Goal: Task Accomplishment & Management: Complete application form

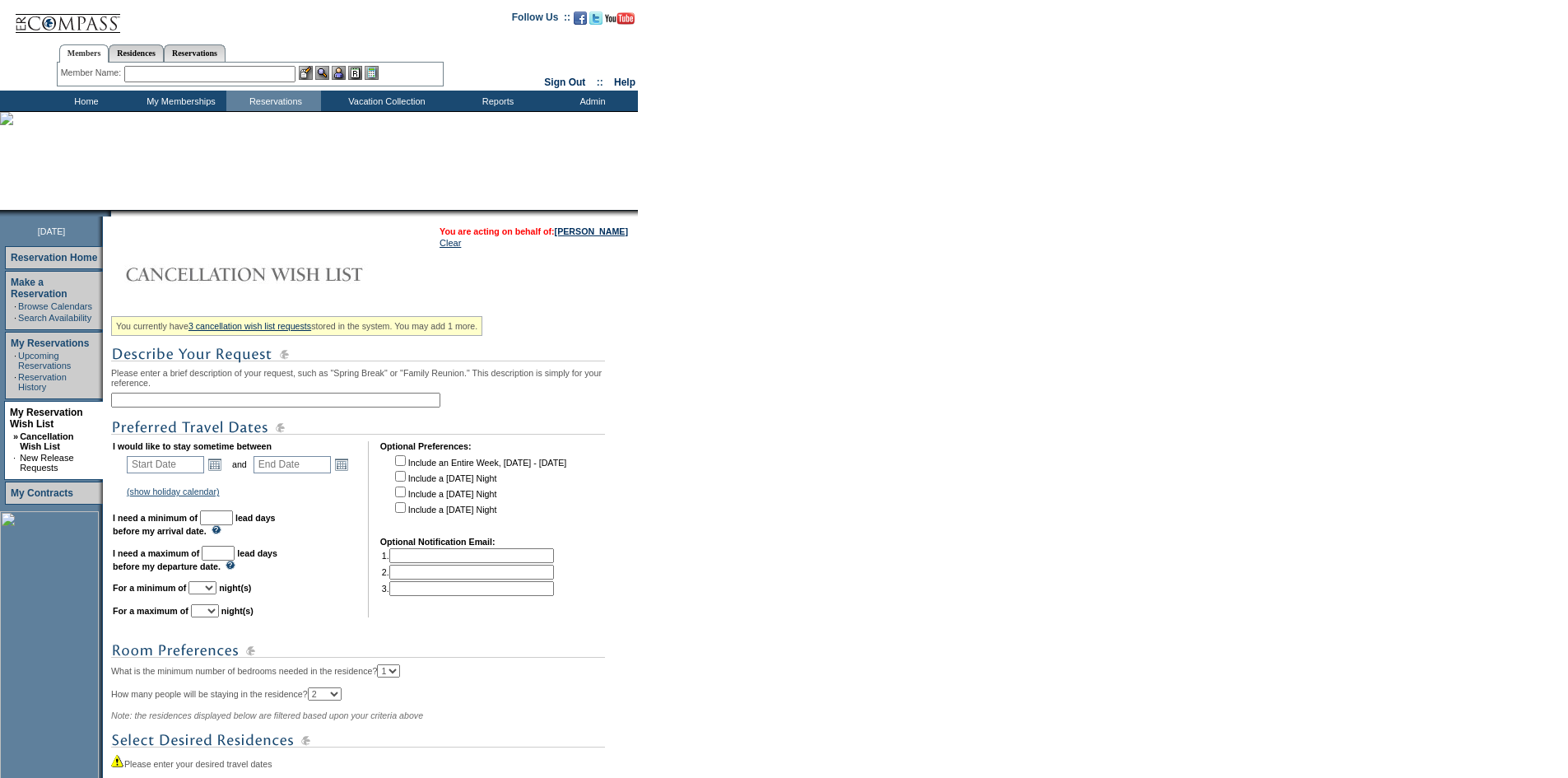
click at [220, 407] on input "text" at bounding box center [276, 400] width 329 height 15
type input "[GEOGRAPHIC_DATA]"
click at [220, 473] on link "Open the calendar popup." at bounding box center [214, 464] width 18 height 18
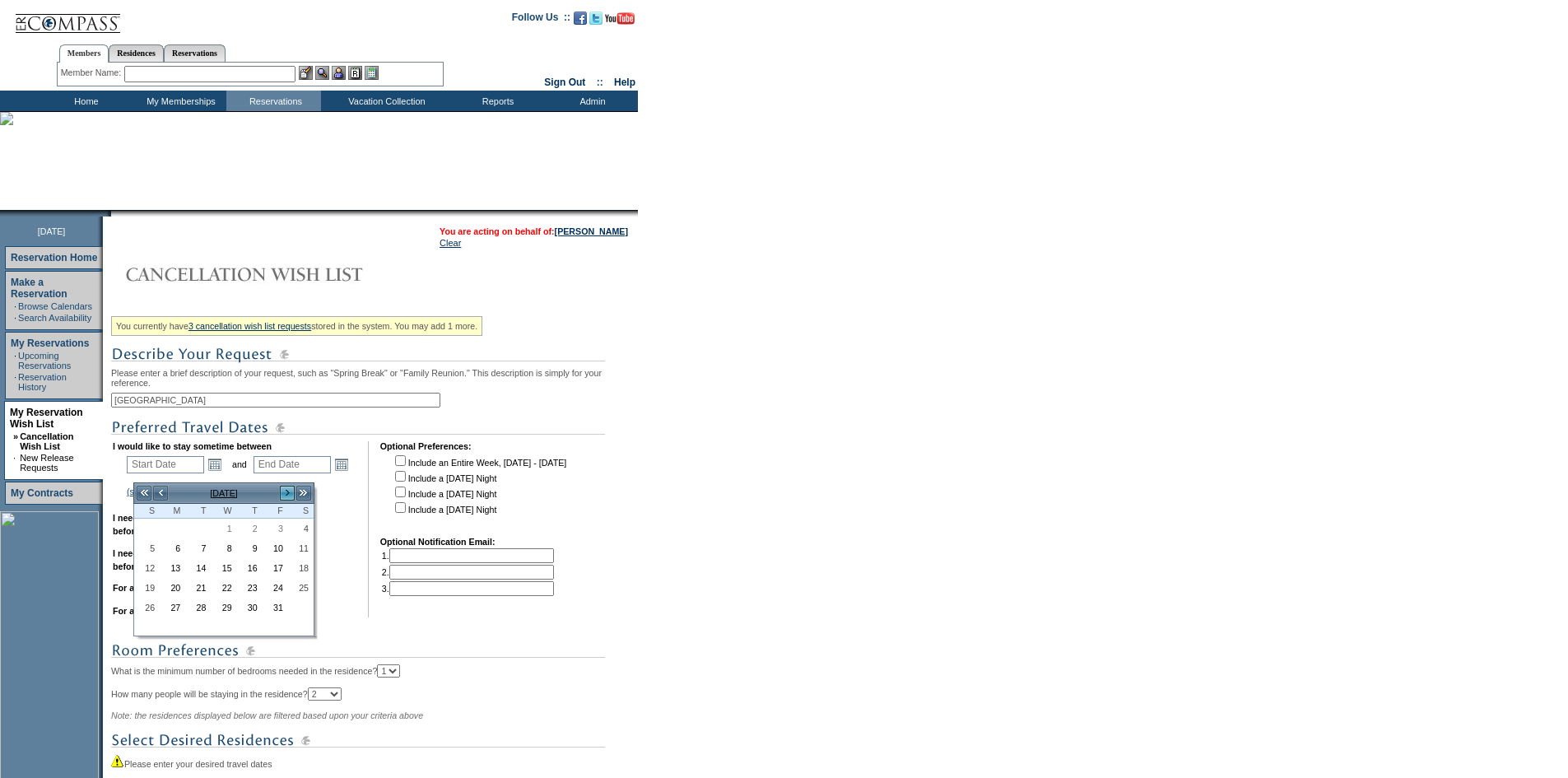
click at [286, 493] on link ">" at bounding box center [287, 493] width 17 height 17
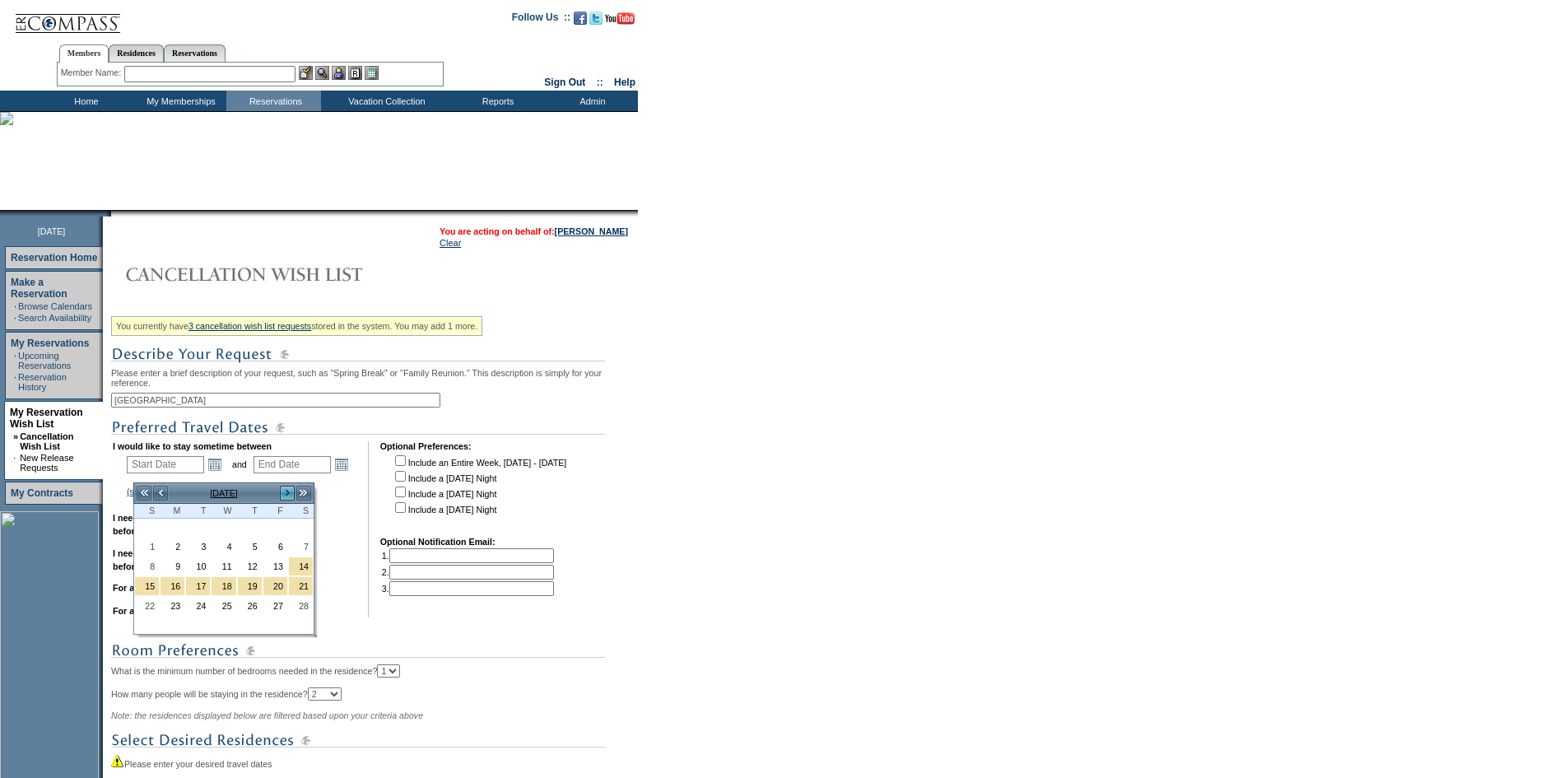
click at [286, 493] on link ">" at bounding box center [287, 493] width 17 height 17
click at [150, 606] on link "24" at bounding box center [147, 607] width 24 height 18
type input "[DATE]"
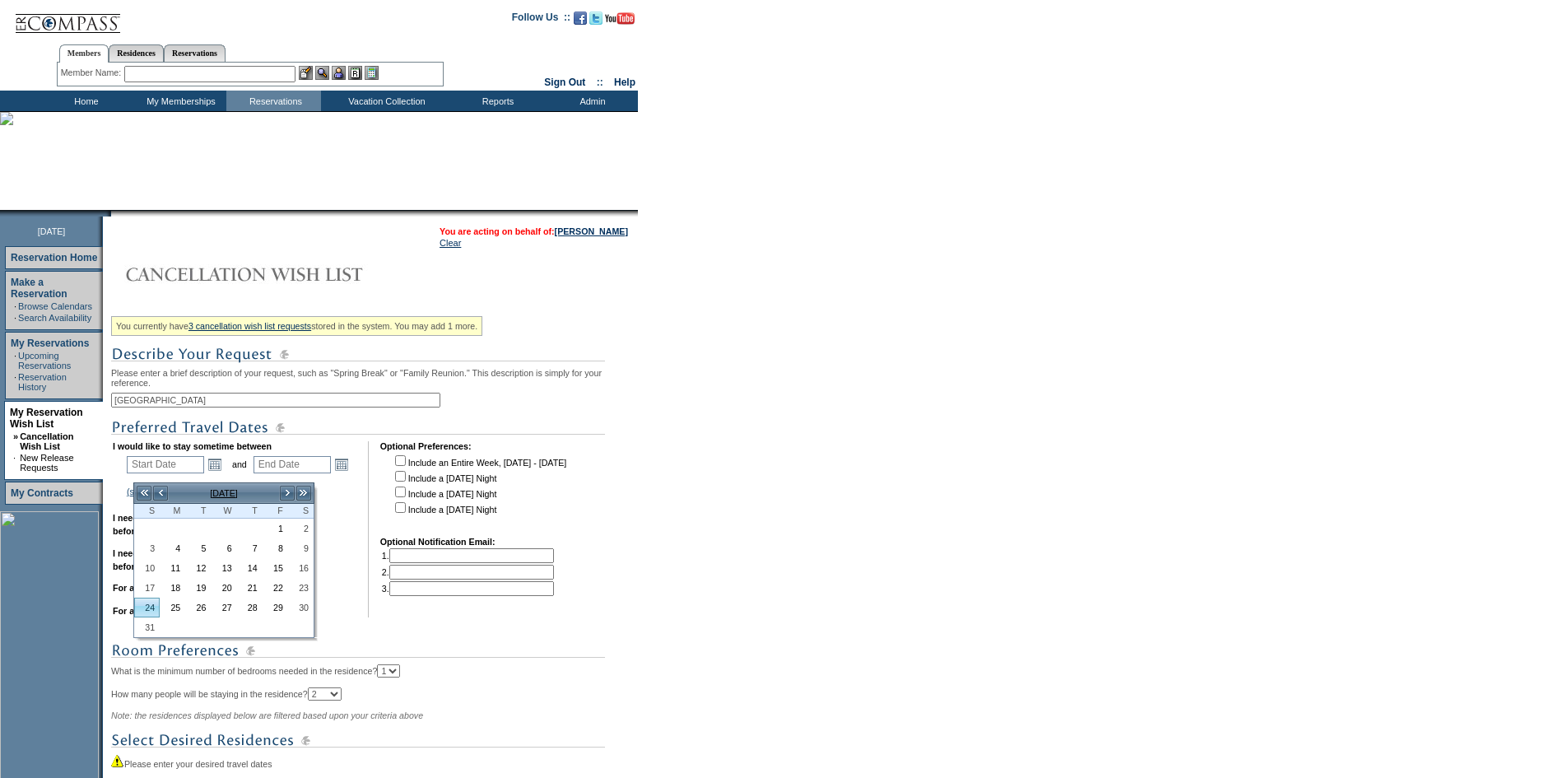
type input "[DATE]"
type input "237"
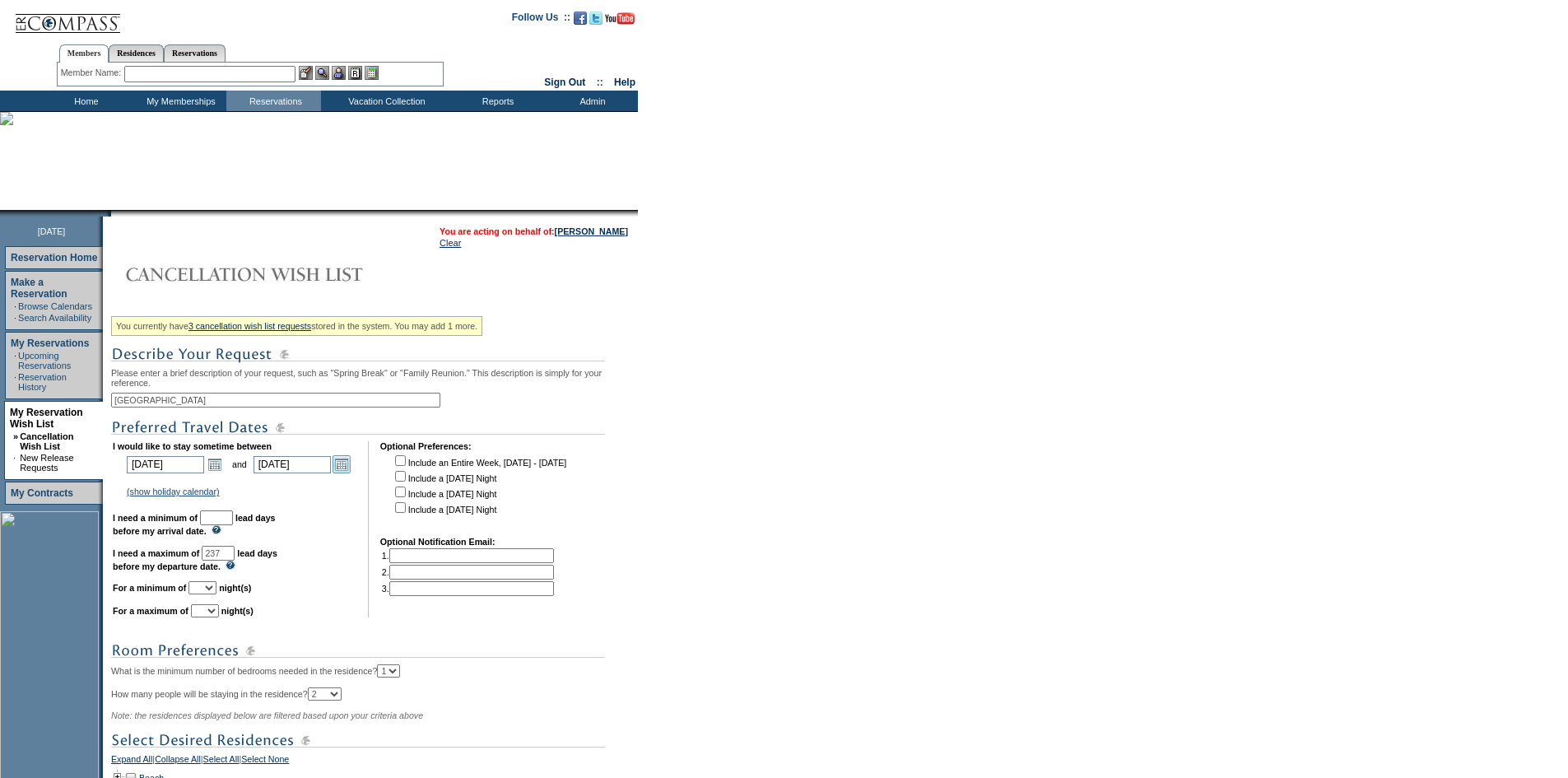
click at [348, 473] on link "Open the calendar popup." at bounding box center [341, 464] width 18 height 18
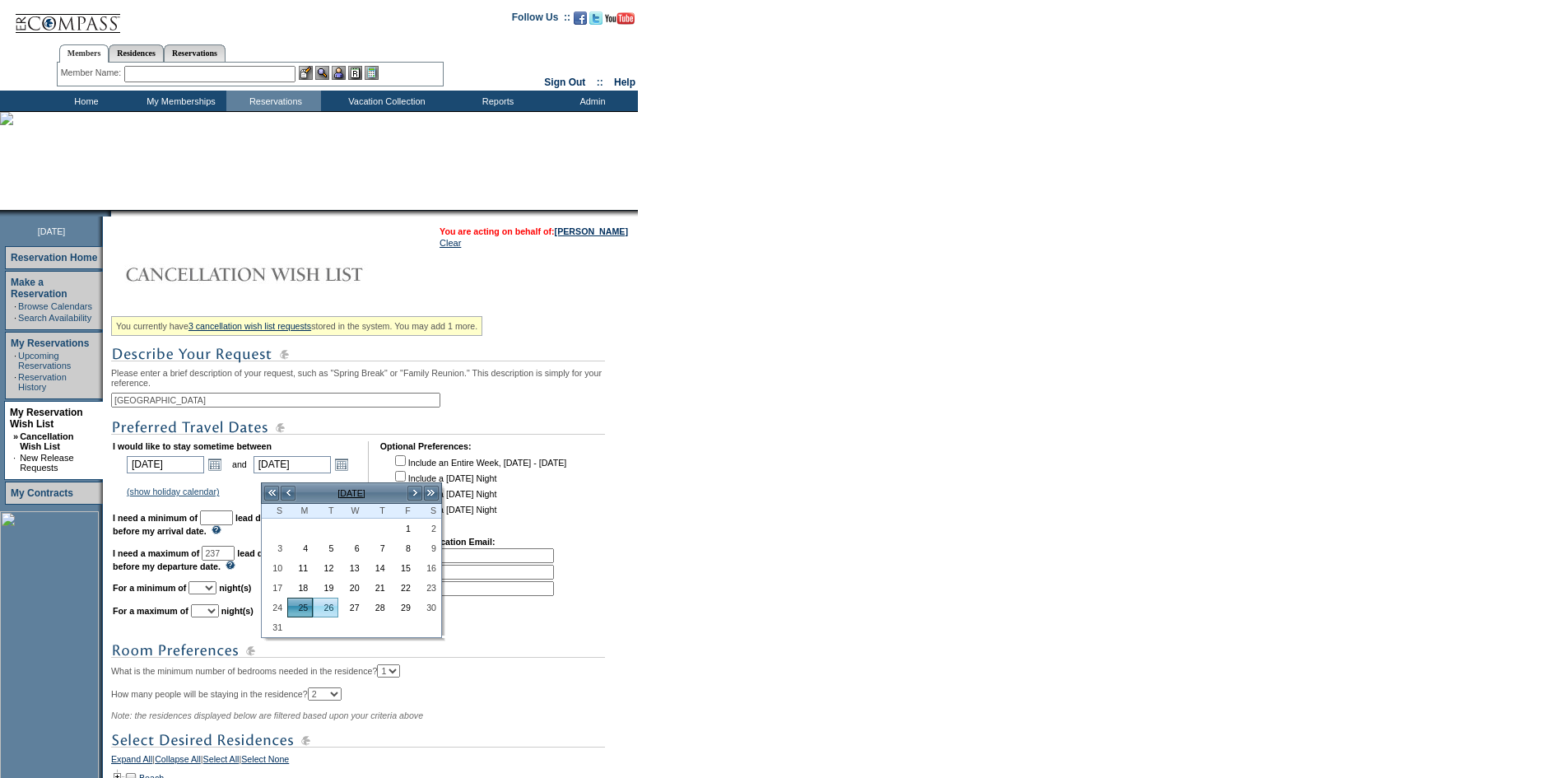
click at [322, 610] on link "26" at bounding box center [325, 607] width 24 height 18
type input "[DATE]"
type input "238"
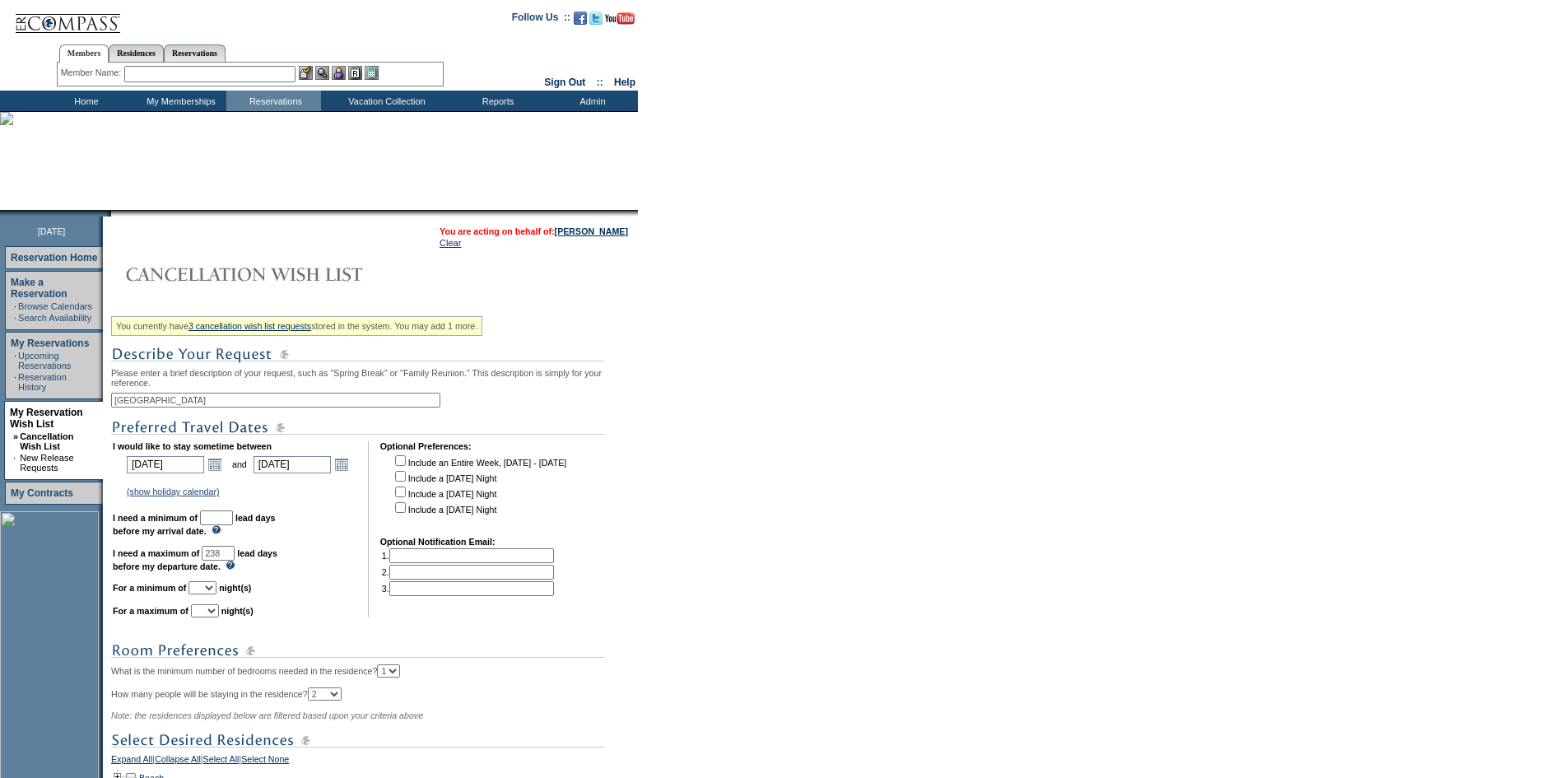
click at [252, 518] on td "I would like to stay sometime between [DATE] [DATE] Open the calendar popup. <<…" at bounding box center [235, 529] width 244 height 176
click at [233, 525] on input "text" at bounding box center [216, 517] width 33 height 15
type input "30"
click at [298, 517] on td "I would like to stay sometime between [DATE] [DATE] Open the calendar popup. <<…" at bounding box center [235, 529] width 244 height 176
click at [238, 572] on b "lead days before my departure date." at bounding box center [195, 560] width 164 height 23
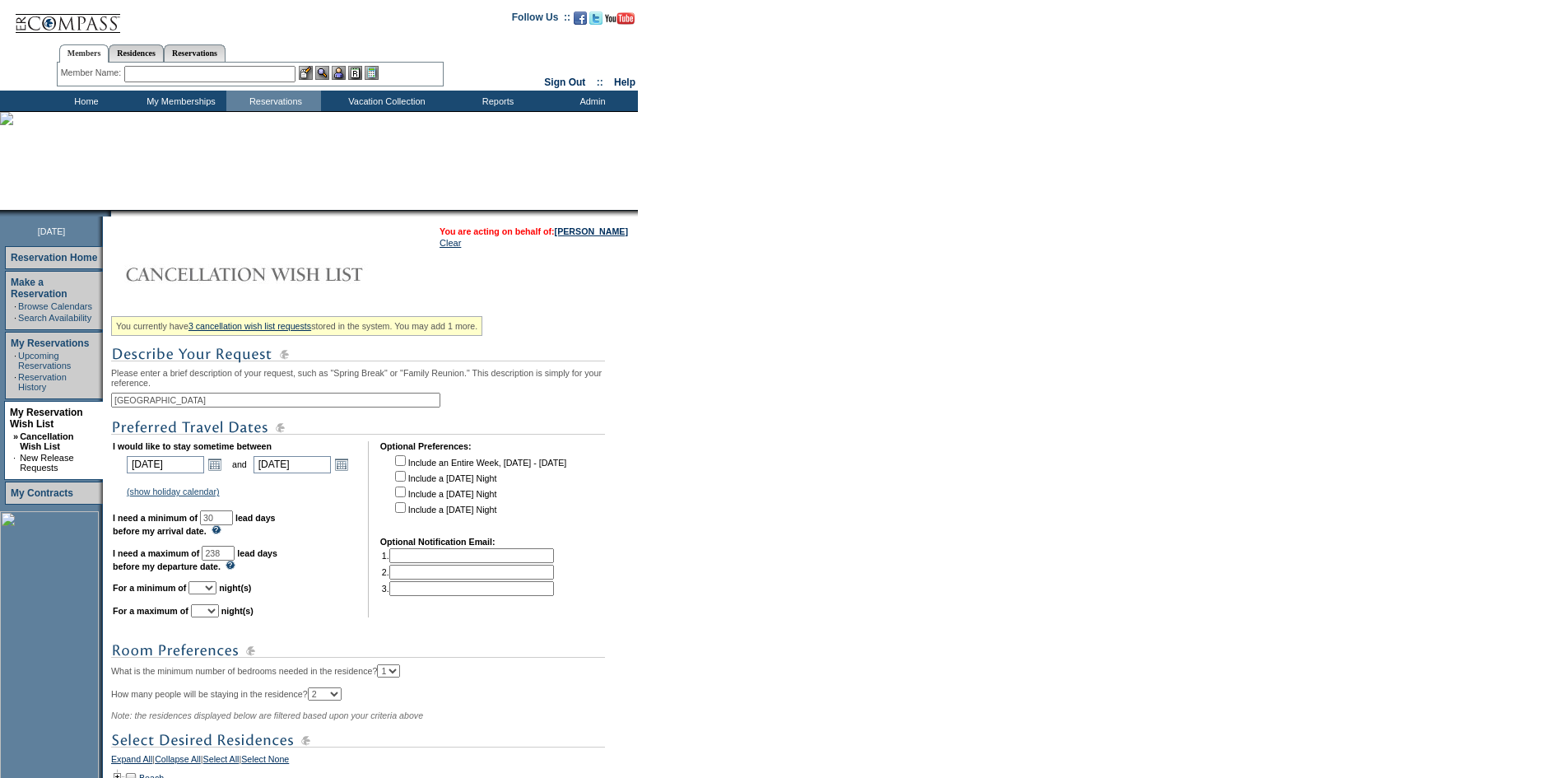
drag, startPoint x: 248, startPoint y: 568, endPoint x: 144, endPoint y: 564, distance: 104.1
click at [144, 564] on td "I would like to stay sometime between [DATE] [DATE] Open the calendar popup. <<…" at bounding box center [235, 529] width 244 height 176
type input "121"
click at [374, 542] on table "I would like to stay sometime between [DATE] [DATE] Open the calendar popup. <<…" at bounding box center [340, 530] width 459 height 183
click at [217, 595] on select "1 2 3 4 5 6 7 8 9 10 11 12 13 14" at bounding box center [202, 588] width 28 height 13
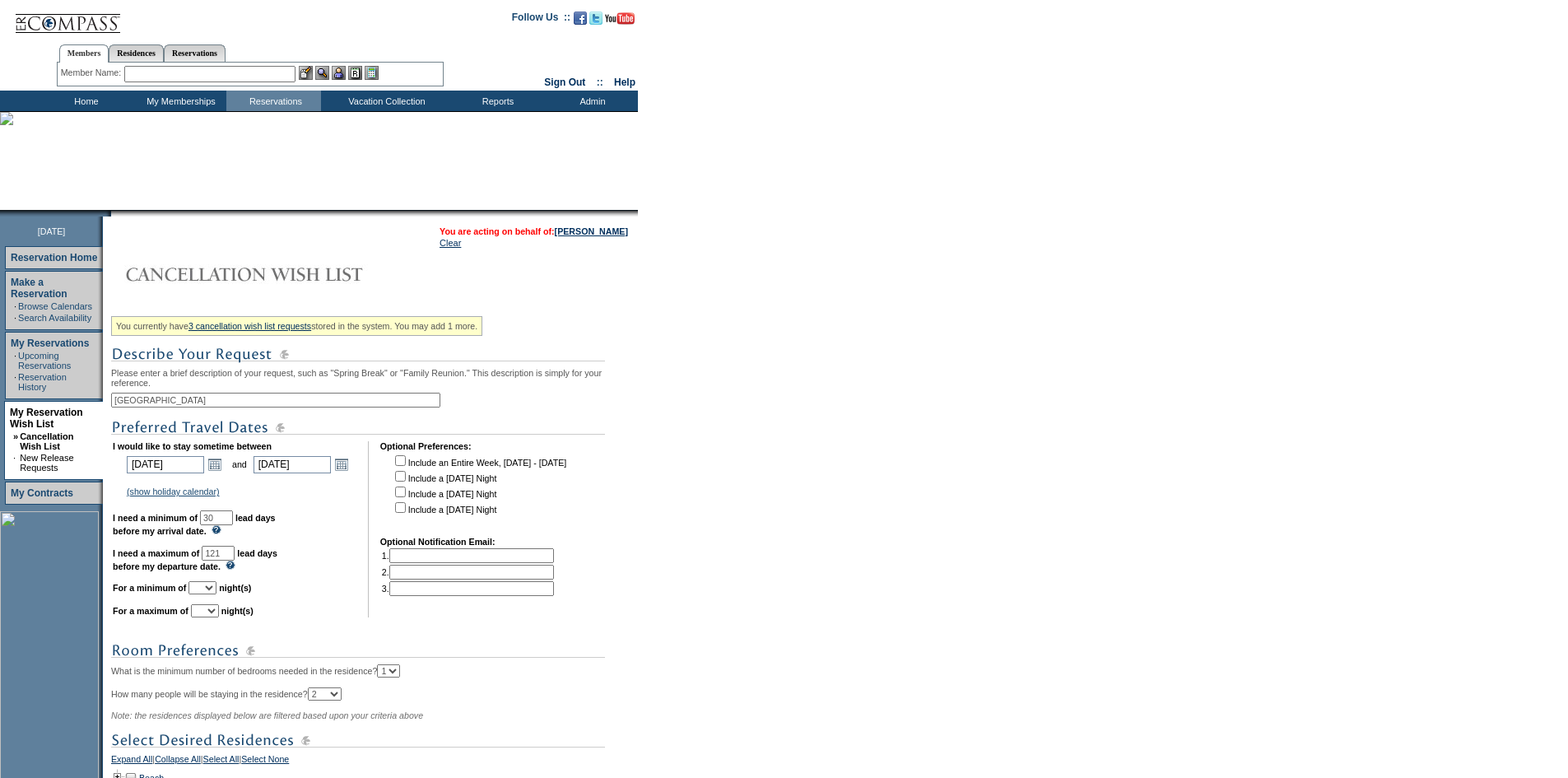
select select "2"
click at [209, 595] on select "1 2 3 4 5 6 7 8 9 10 11 12 13 14" at bounding box center [202, 588] width 28 height 13
click at [219, 617] on select "1 2 3 4 5 6 7 8 9 10 11 12 13 14" at bounding box center [204, 611] width 28 height 13
select select "2"
click at [212, 617] on select "1 2 3 4 5 6 7 8 9 10 11 12 13 14" at bounding box center [204, 611] width 28 height 13
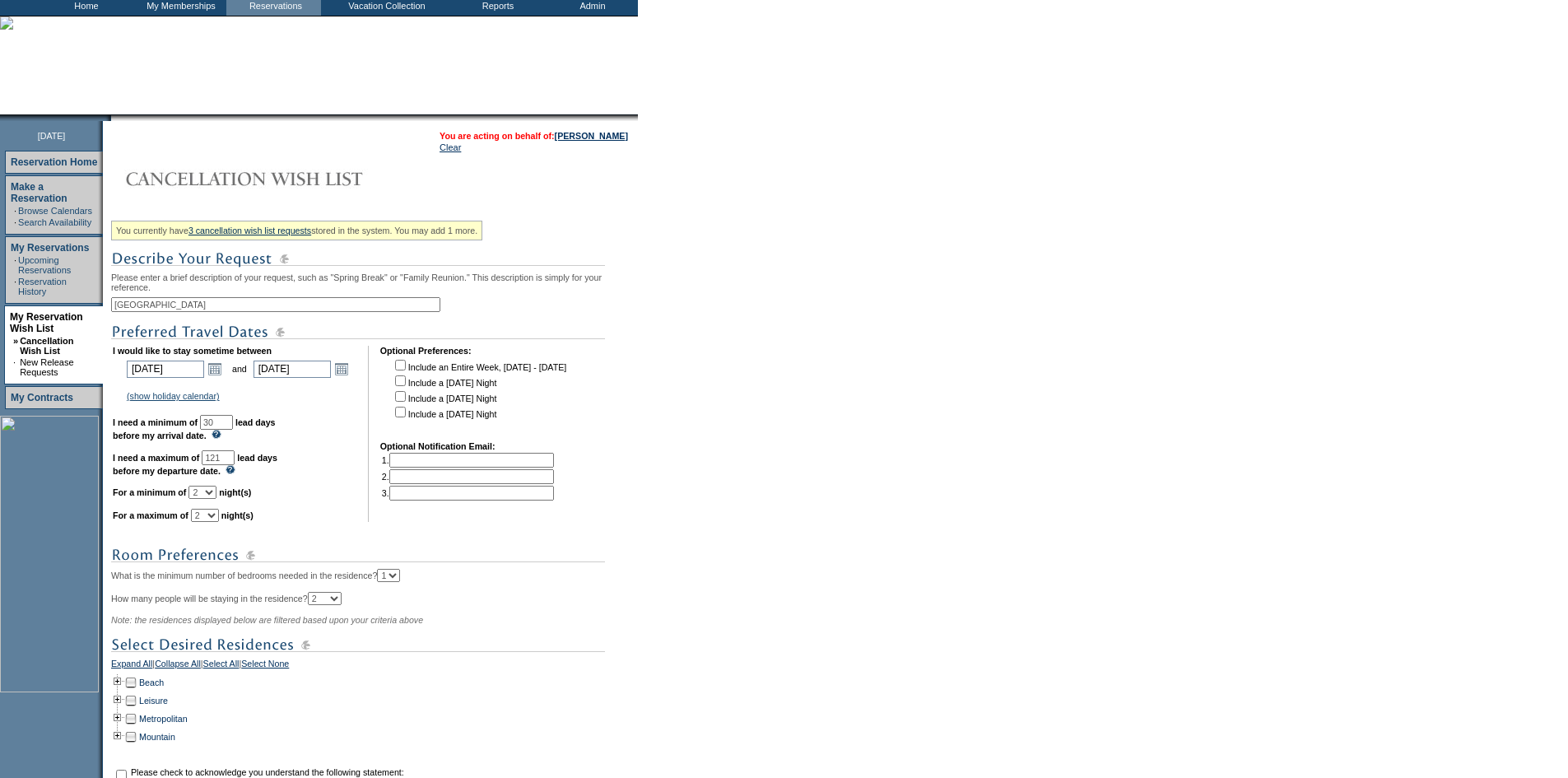
scroll to position [328, 0]
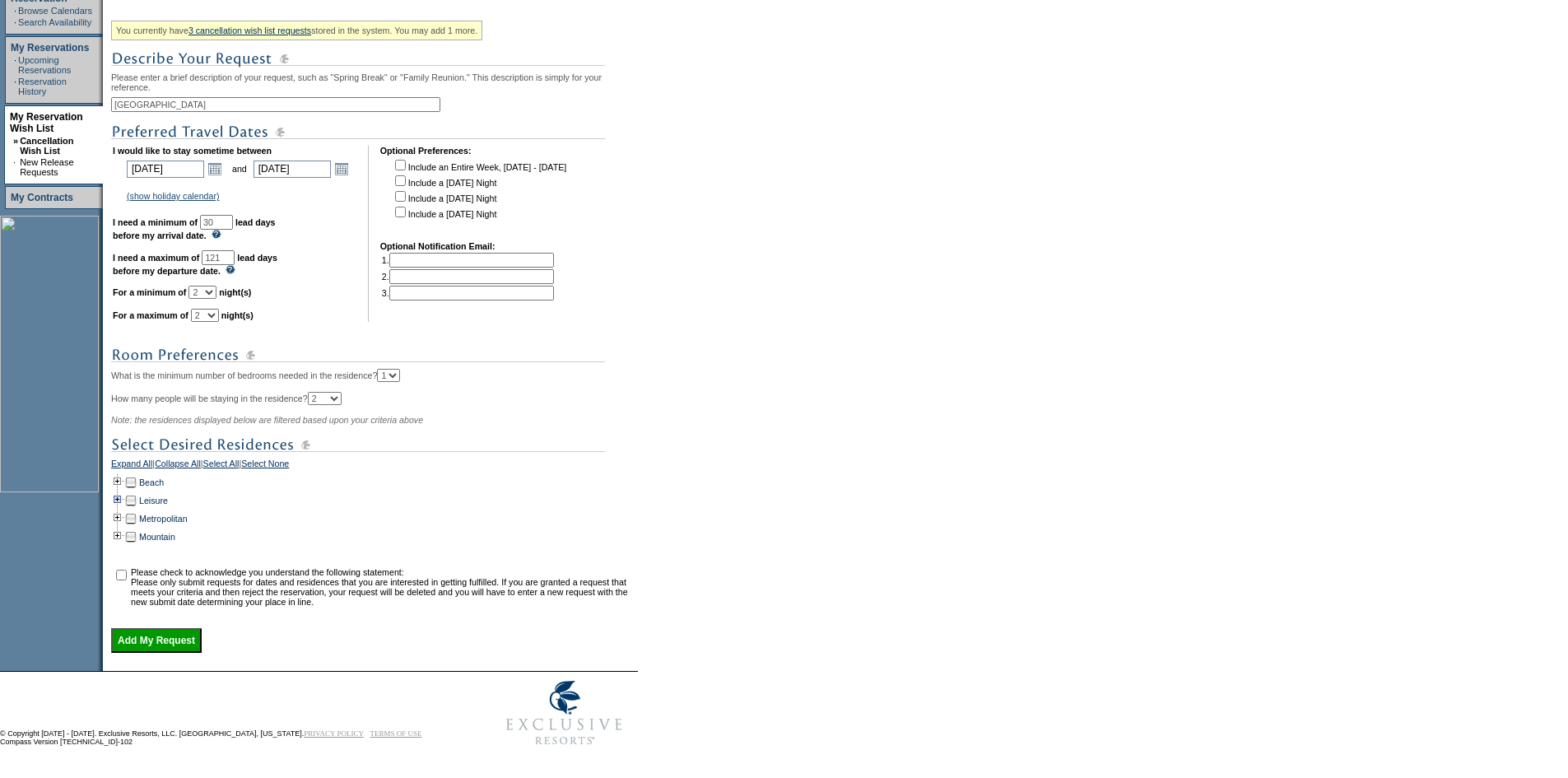
click at [123, 498] on td at bounding box center [117, 501] width 13 height 18
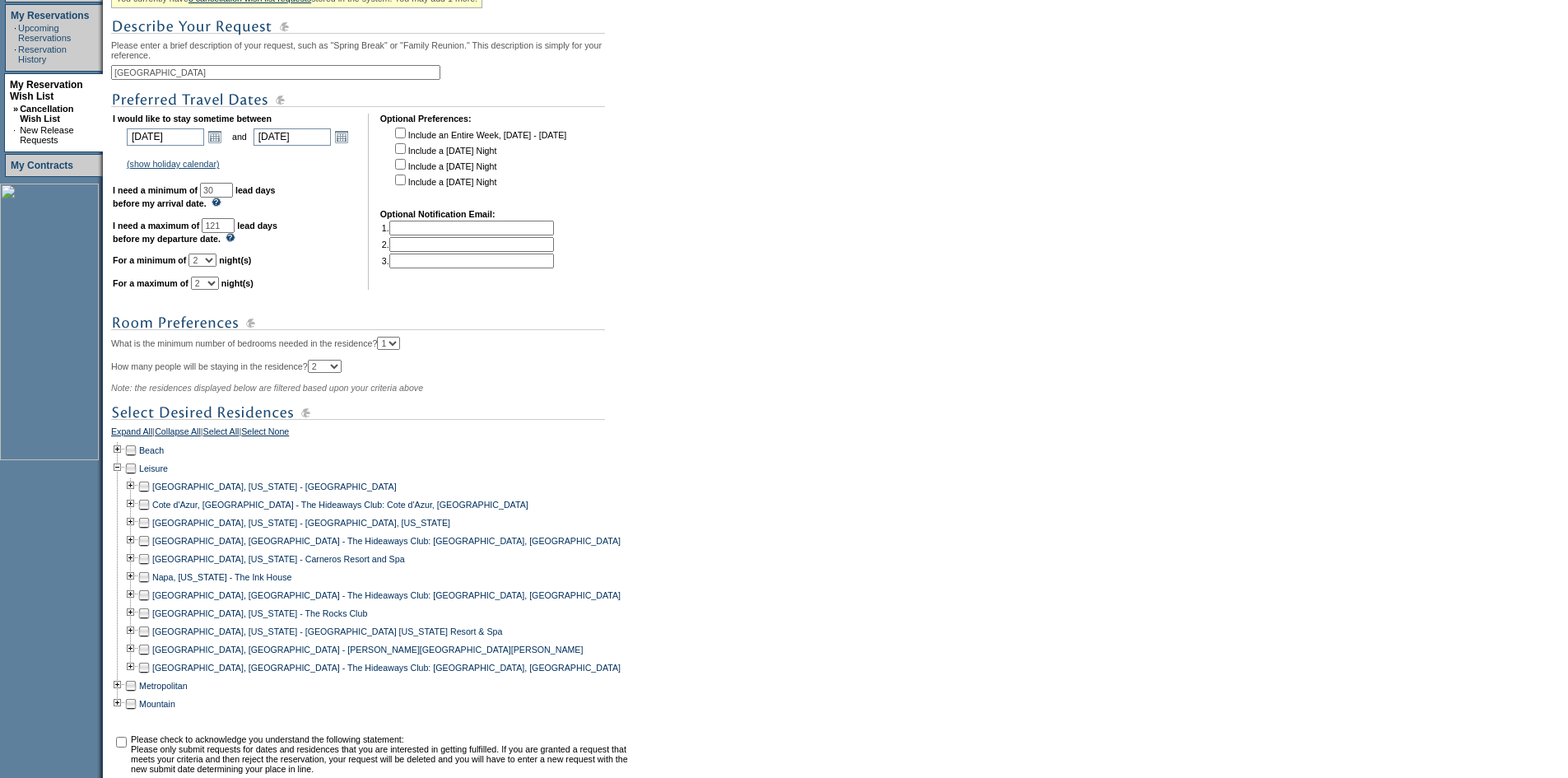
click at [124, 477] on td at bounding box center [117, 469] width 13 height 18
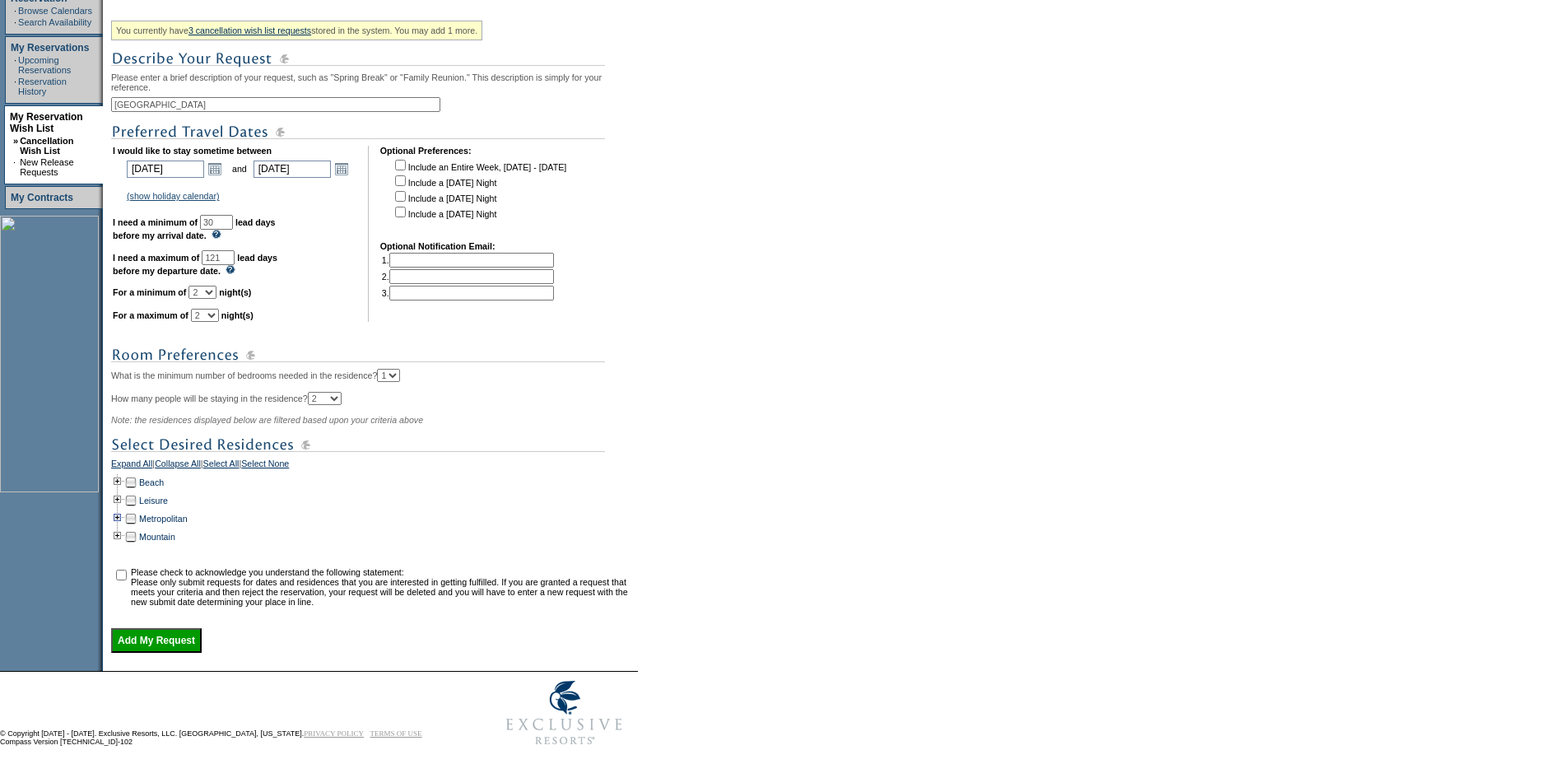
click at [124, 510] on td at bounding box center [117, 518] width 13 height 18
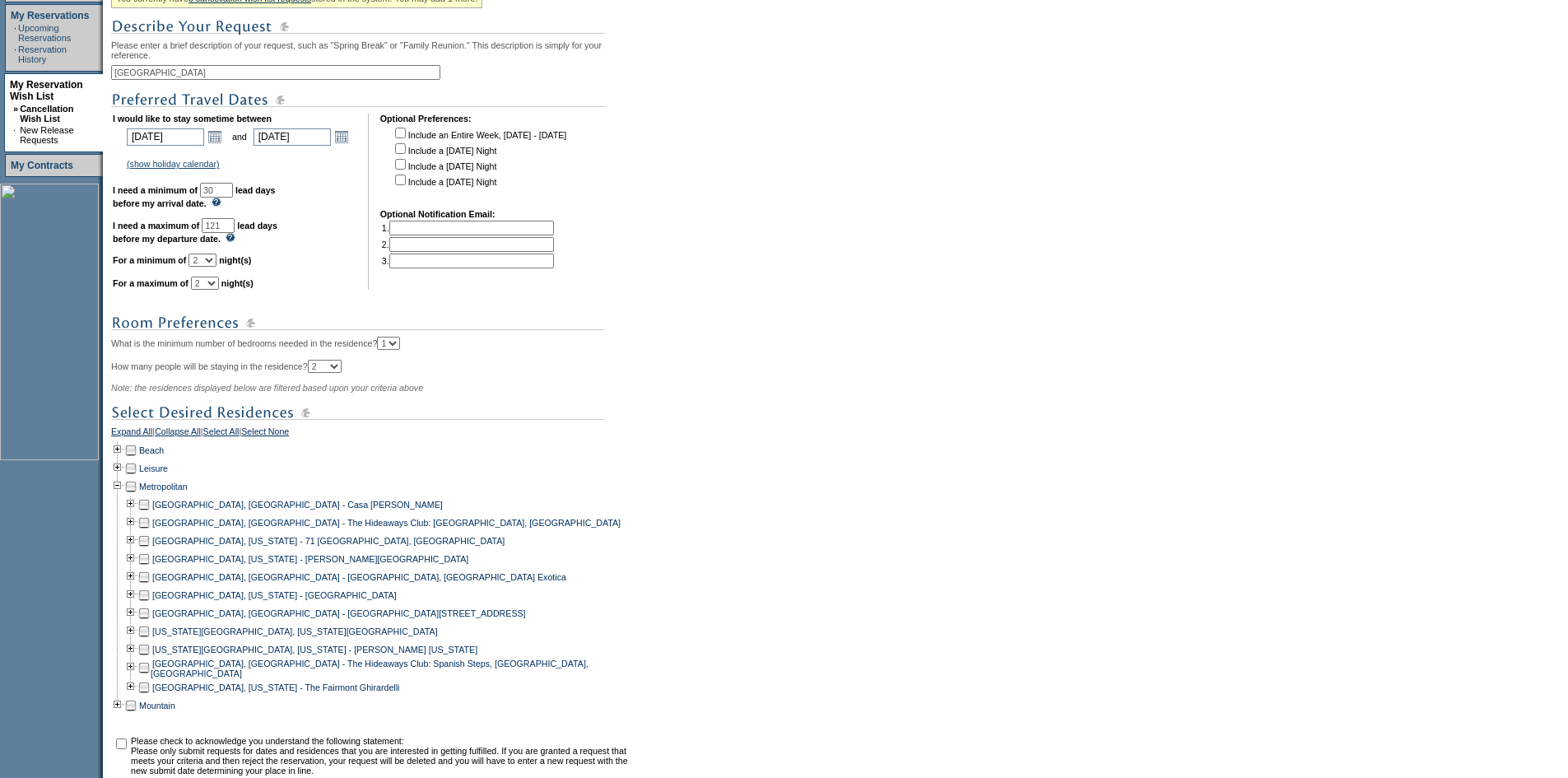
click at [149, 550] on td at bounding box center [144, 541] width 13 height 18
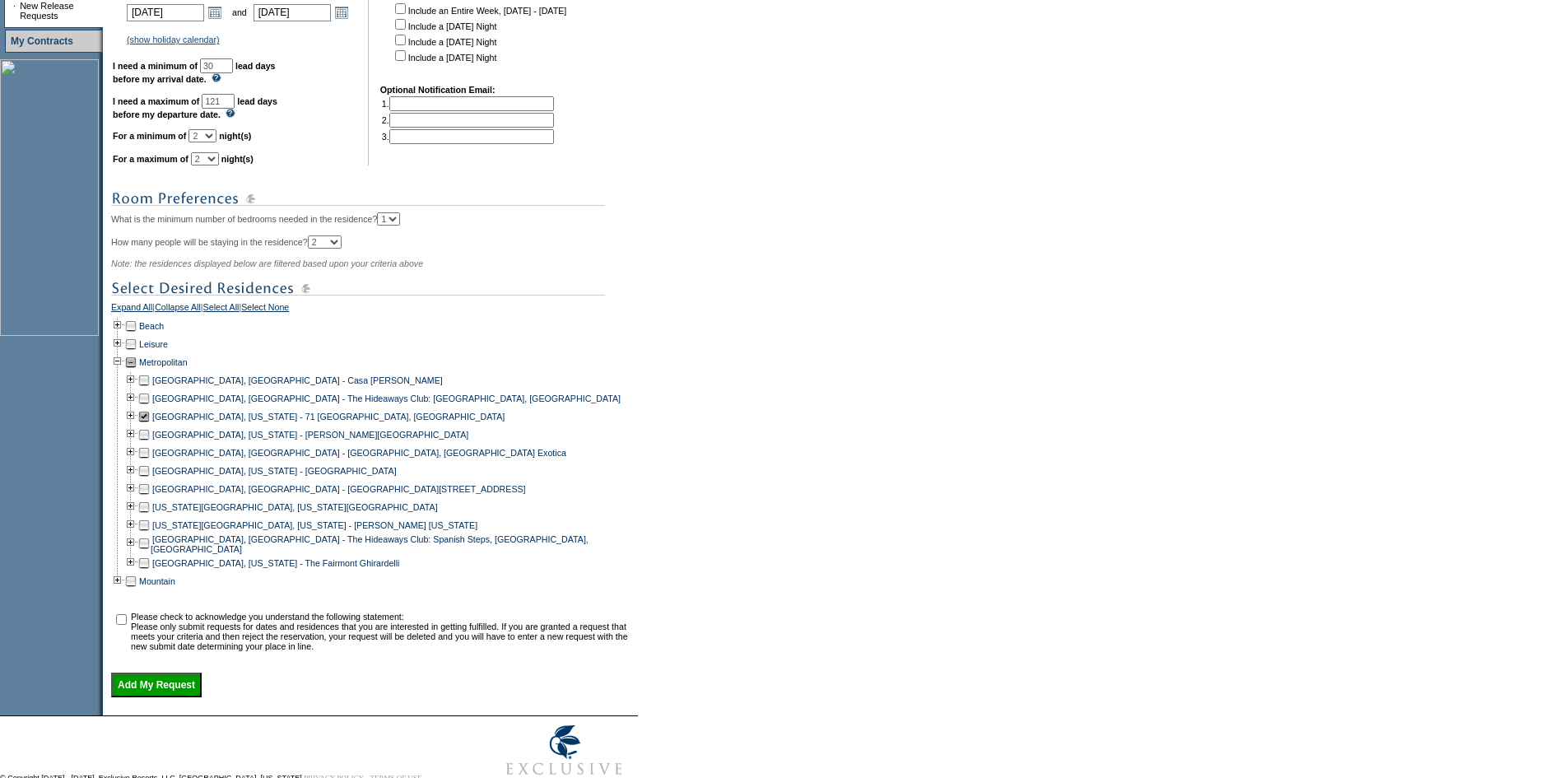
scroll to position [493, 0]
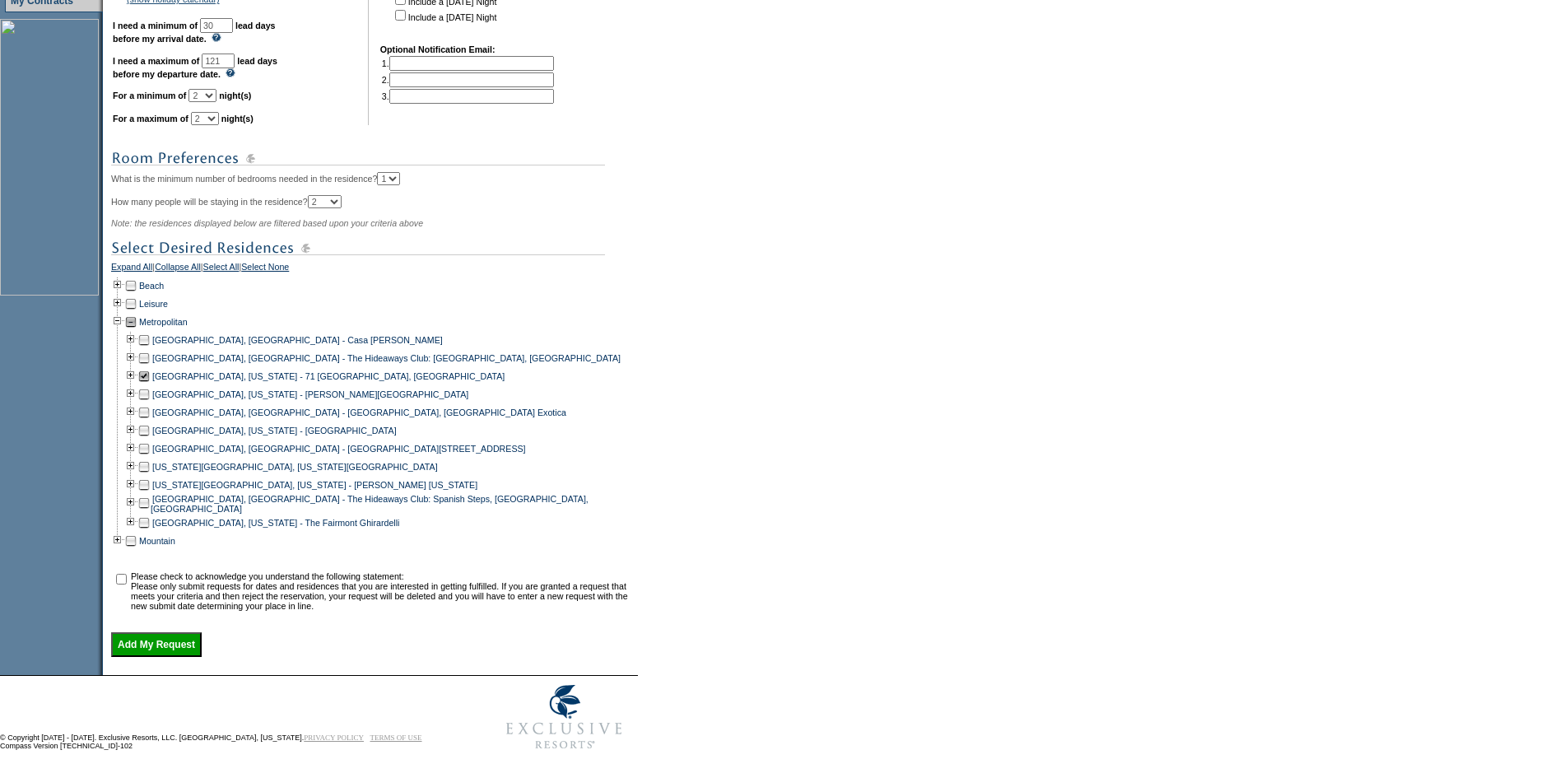
click at [127, 584] on input "checkbox" at bounding box center [122, 579] width 11 height 11
checkbox input "true"
click at [183, 657] on input "Add My Request" at bounding box center [156, 645] width 91 height 25
